Goal: Task Accomplishment & Management: Use online tool/utility

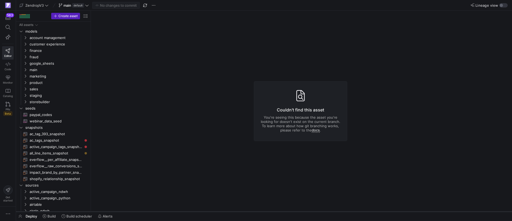
click at [79, 212] on div at bounding box center [264, 211] width 496 height 2
click at [82, 218] on span "Build scheduler" at bounding box center [79, 216] width 26 height 4
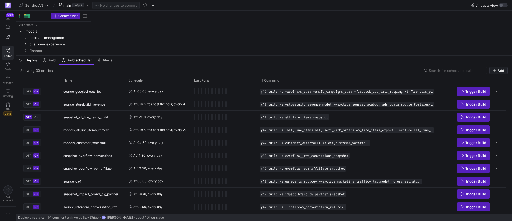
drag, startPoint x: 173, startPoint y: 122, endPoint x: 181, endPoint y: 54, distance: 68.5
click at [181, 54] on div at bounding box center [264, 55] width 496 height 2
click at [86, 80] on div "Name" at bounding box center [90, 80] width 55 height 6
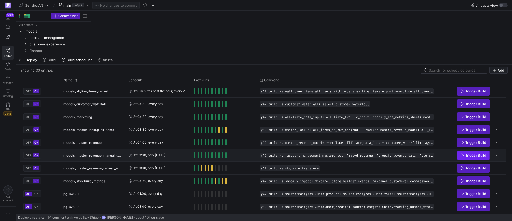
click at [477, 157] on span "Press SPACE to select this row." at bounding box center [473, 155] width 32 height 9
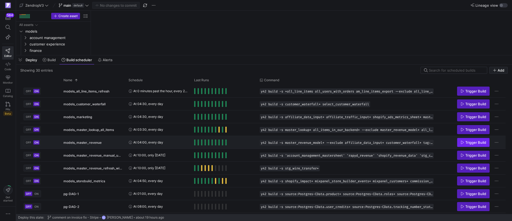
click at [468, 140] on span "Trigger Build" at bounding box center [475, 142] width 21 height 4
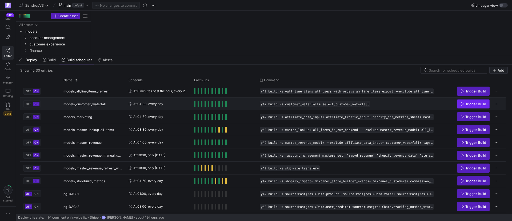
click at [466, 104] on span "Trigger Build" at bounding box center [475, 104] width 21 height 4
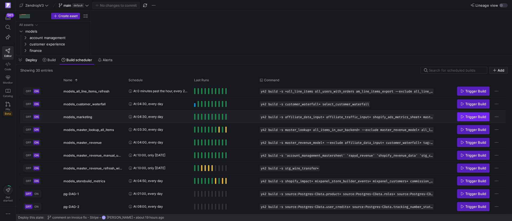
click at [473, 117] on span "Trigger Build" at bounding box center [475, 116] width 21 height 4
drag, startPoint x: 23, startPoint y: 58, endPoint x: 155, endPoint y: 2, distance: 144.1
click at [23, 58] on span "button" at bounding box center [20, 59] width 9 height 9
